Goal: Browse casually

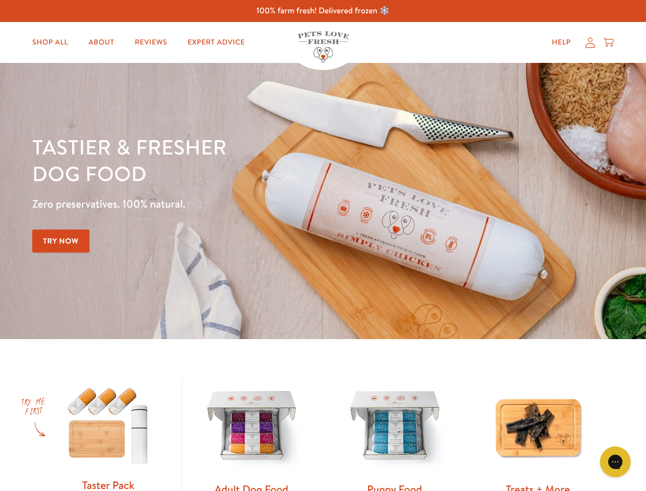
click at [323, 245] on div "Tastier & fresher dog food Zero preservatives. 100% natural. Try Now" at bounding box center [225, 200] width 387 height 135
click at [615, 462] on icon "Gorgias live chat" at bounding box center [615, 461] width 10 height 10
